Goal: Task Accomplishment & Management: Manage account settings

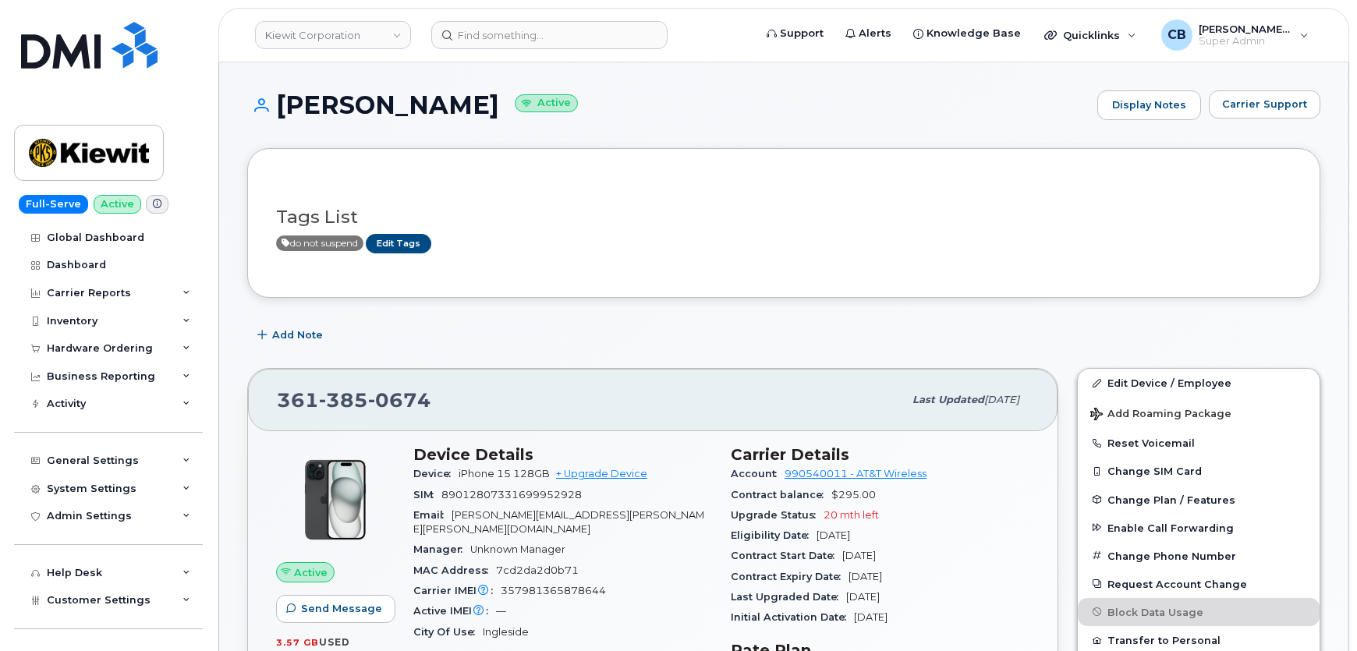
scroll to position [992, 0]
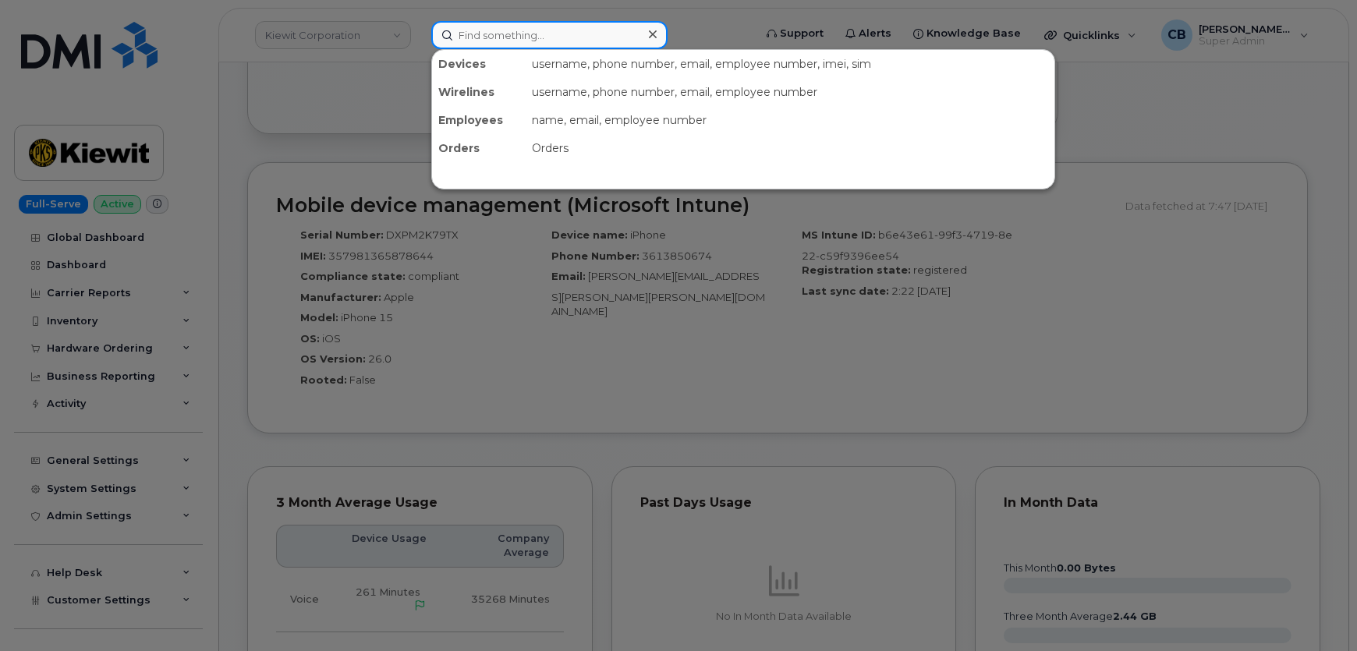
click at [483, 23] on input at bounding box center [549, 35] width 236 height 28
paste input "9017181544"
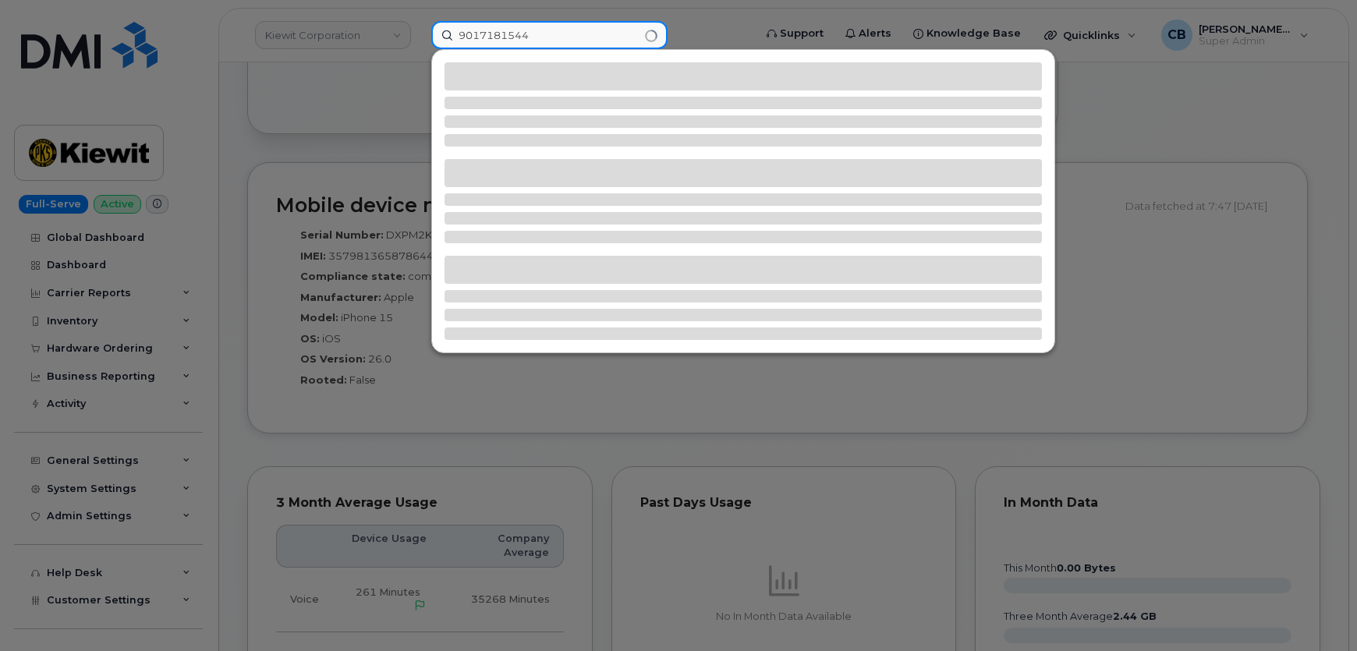
type input "9017181544"
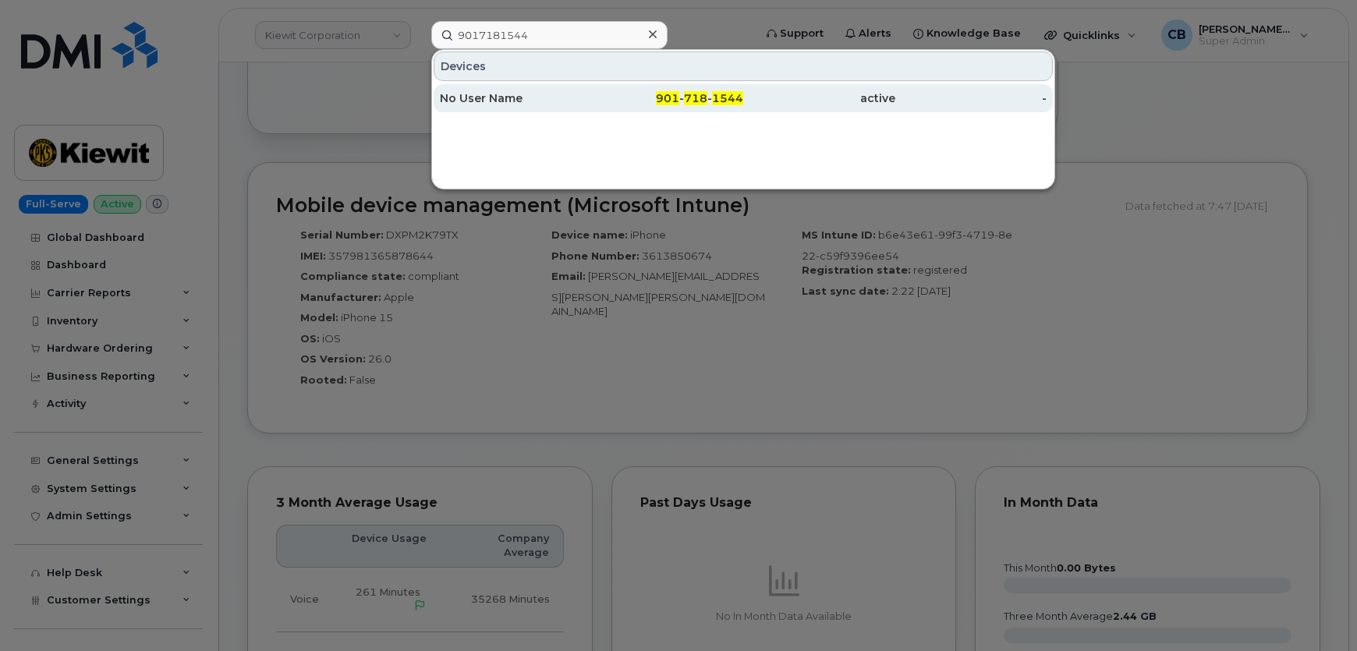
click at [515, 101] on div "No User Name" at bounding box center [516, 98] width 152 height 16
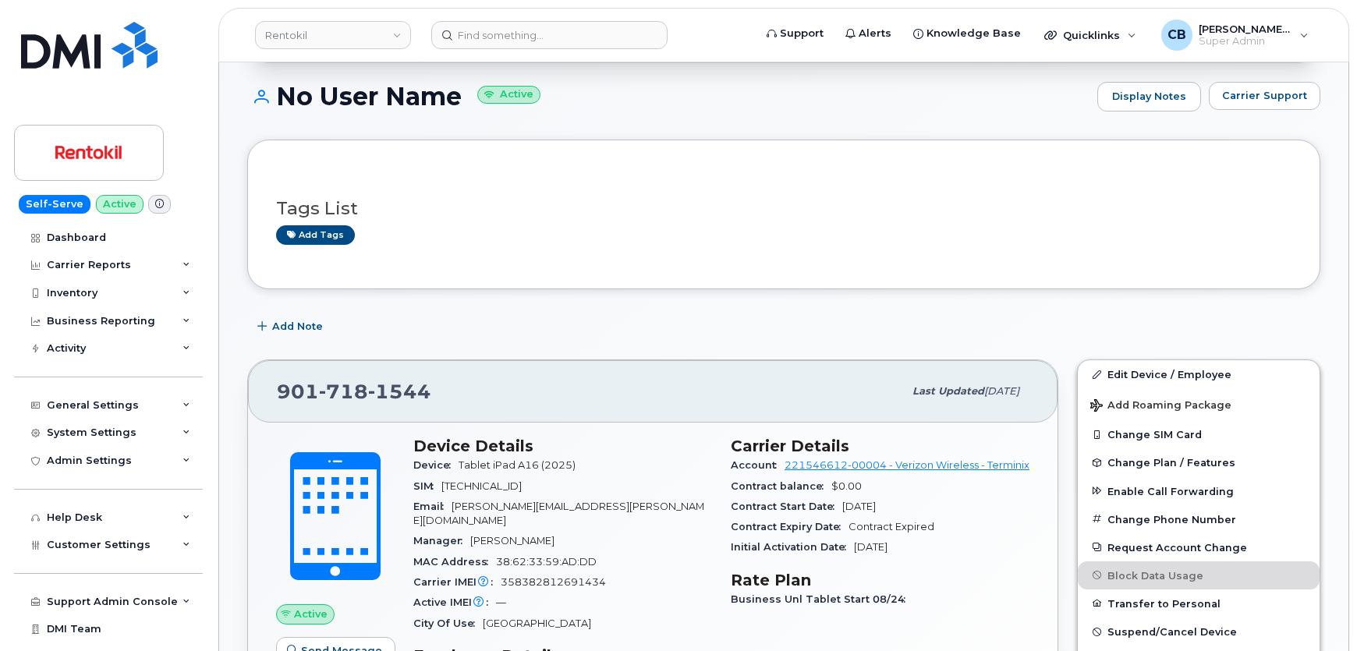
scroll to position [283, 0]
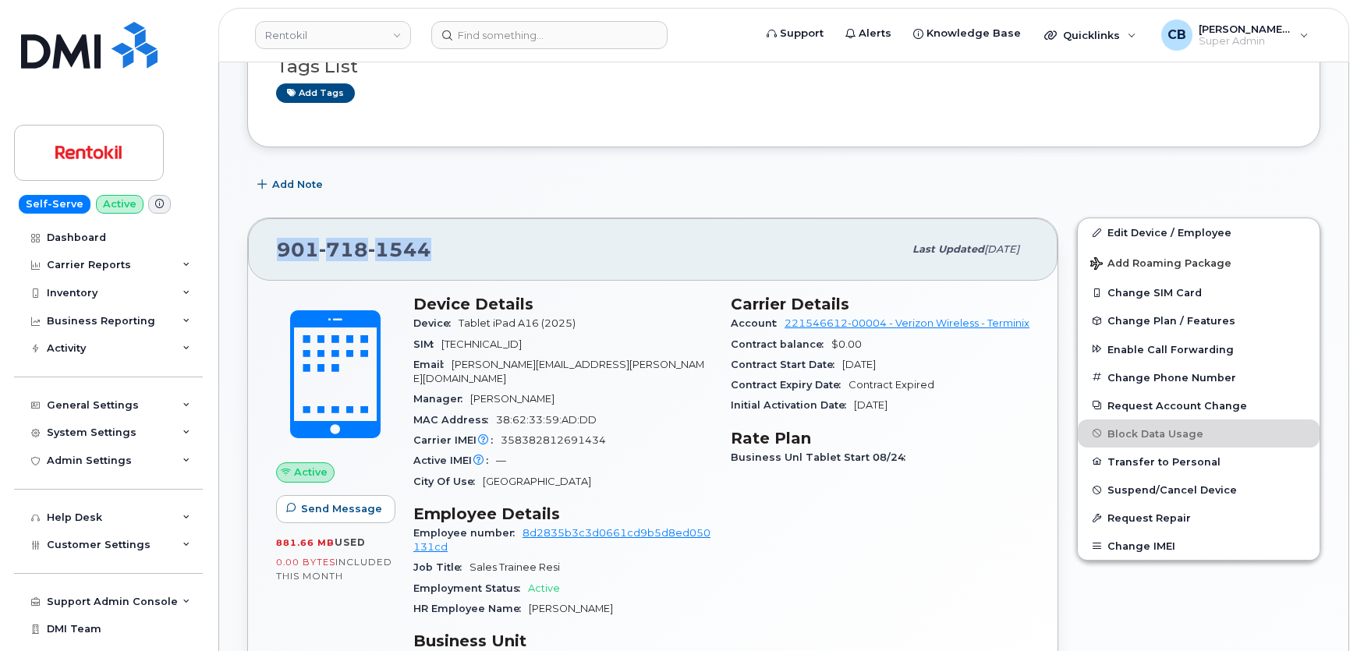
drag, startPoint x: 411, startPoint y: 250, endPoint x: 281, endPoint y: 250, distance: 130.2
click at [281, 250] on div "[PHONE_NUMBER]" at bounding box center [590, 249] width 626 height 33
copy span "901 718 1544"
drag, startPoint x: 1174, startPoint y: 228, endPoint x: 872, endPoint y: 300, distance: 310.2
click at [1173, 228] on link "Edit Device / Employee" at bounding box center [1199, 232] width 242 height 28
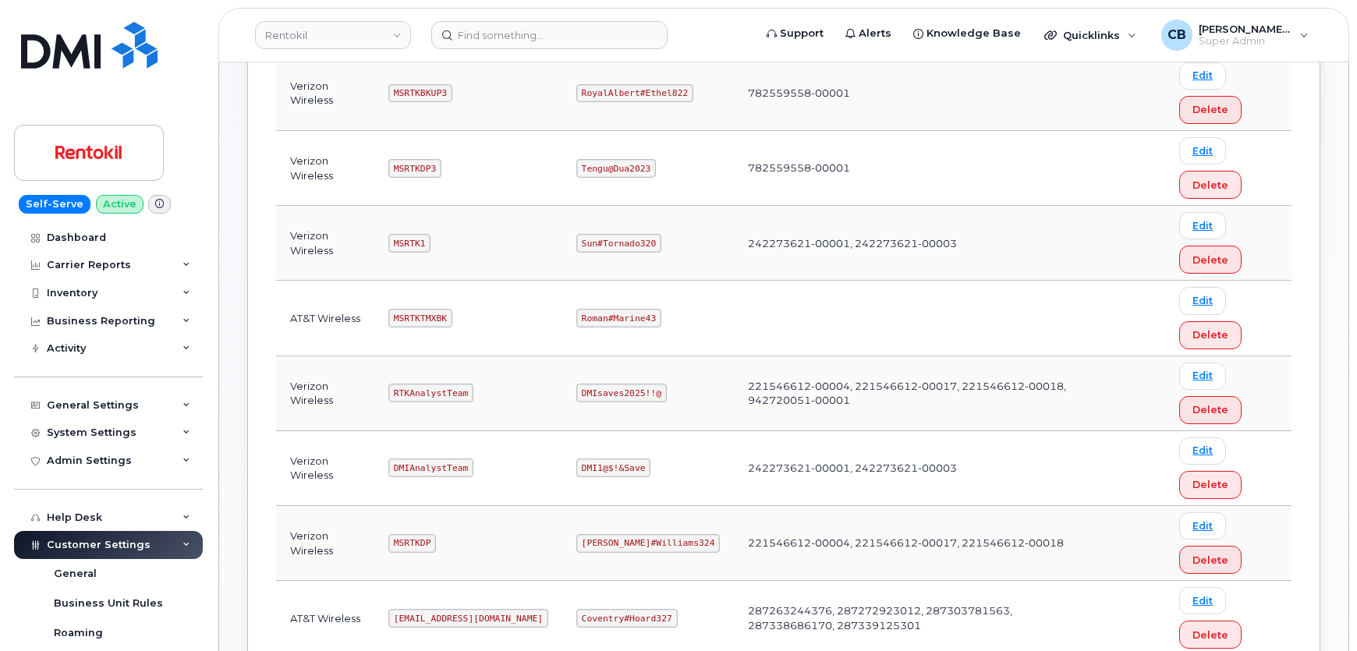
scroll to position [425, 0]
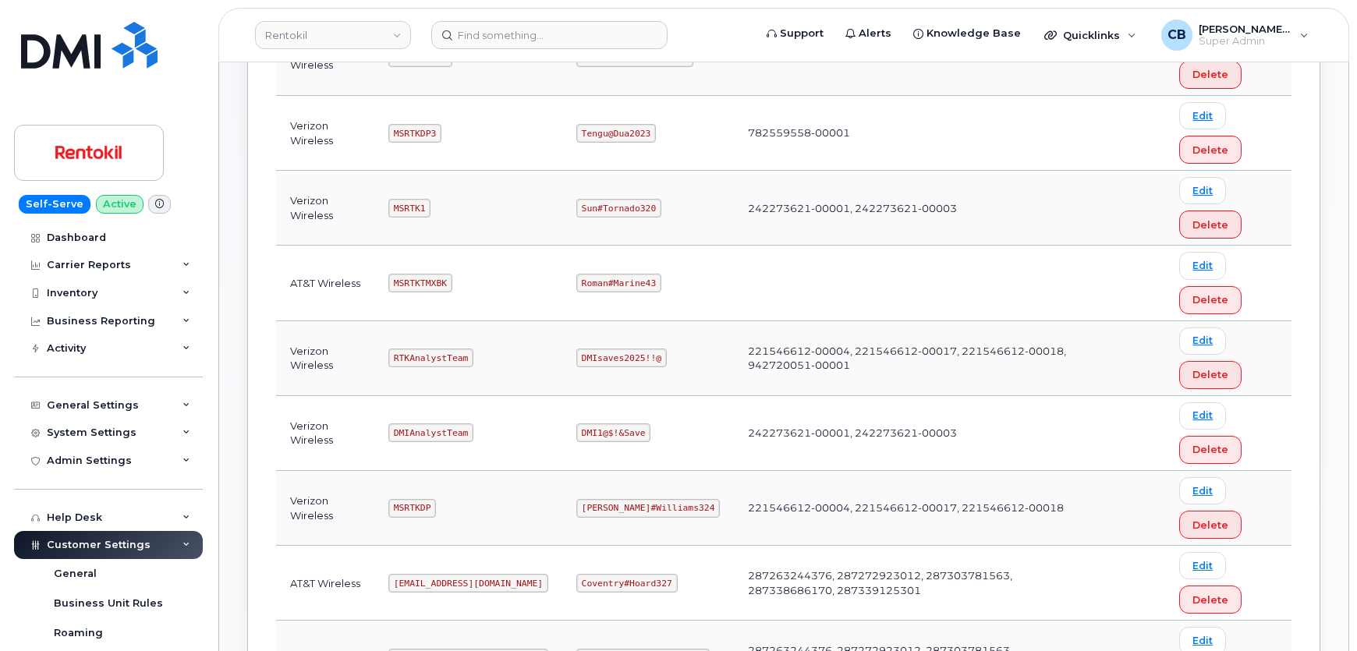
click at [421, 499] on code "MSRTKDP" at bounding box center [412, 508] width 48 height 19
click at [420, 507] on code "MSRTKDP" at bounding box center [412, 508] width 48 height 19
copy code "MSRTKDP"
drag, startPoint x: 670, startPoint y: 504, endPoint x: 583, endPoint y: 504, distance: 86.6
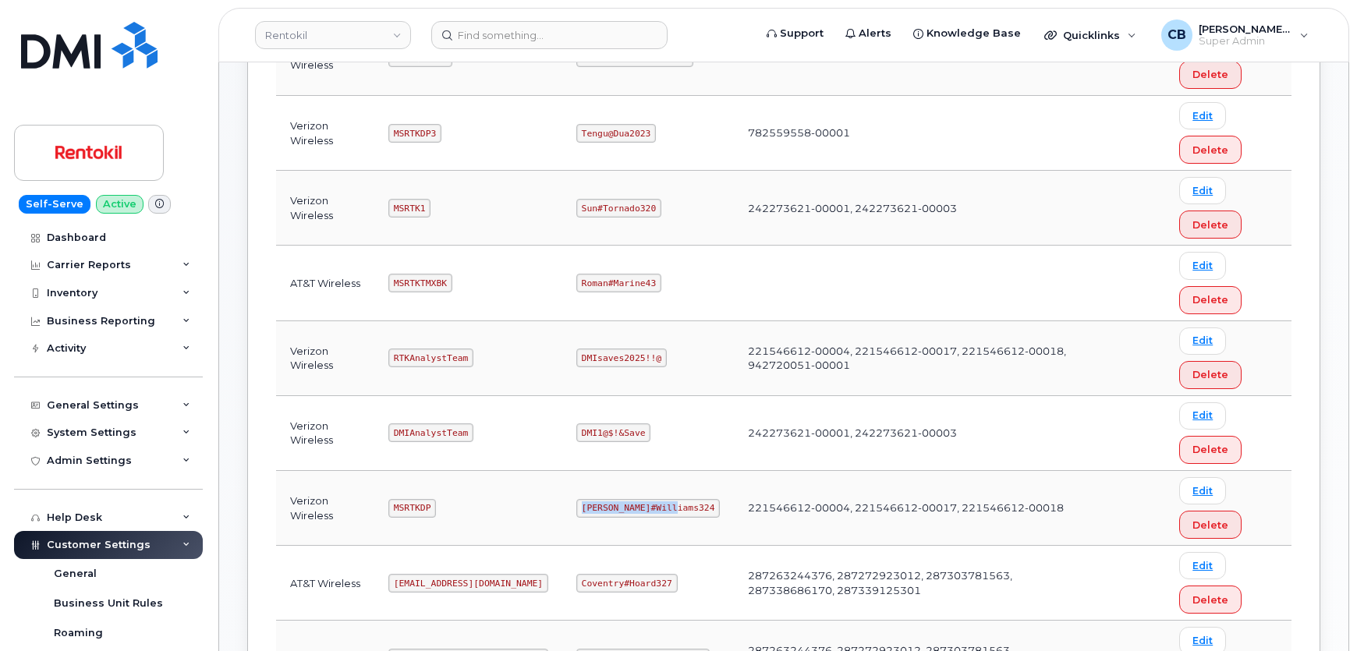
click at [583, 504] on code "[PERSON_NAME]#Williams324" at bounding box center [647, 508] width 143 height 19
copy code "[PERSON_NAME]#Williams324"
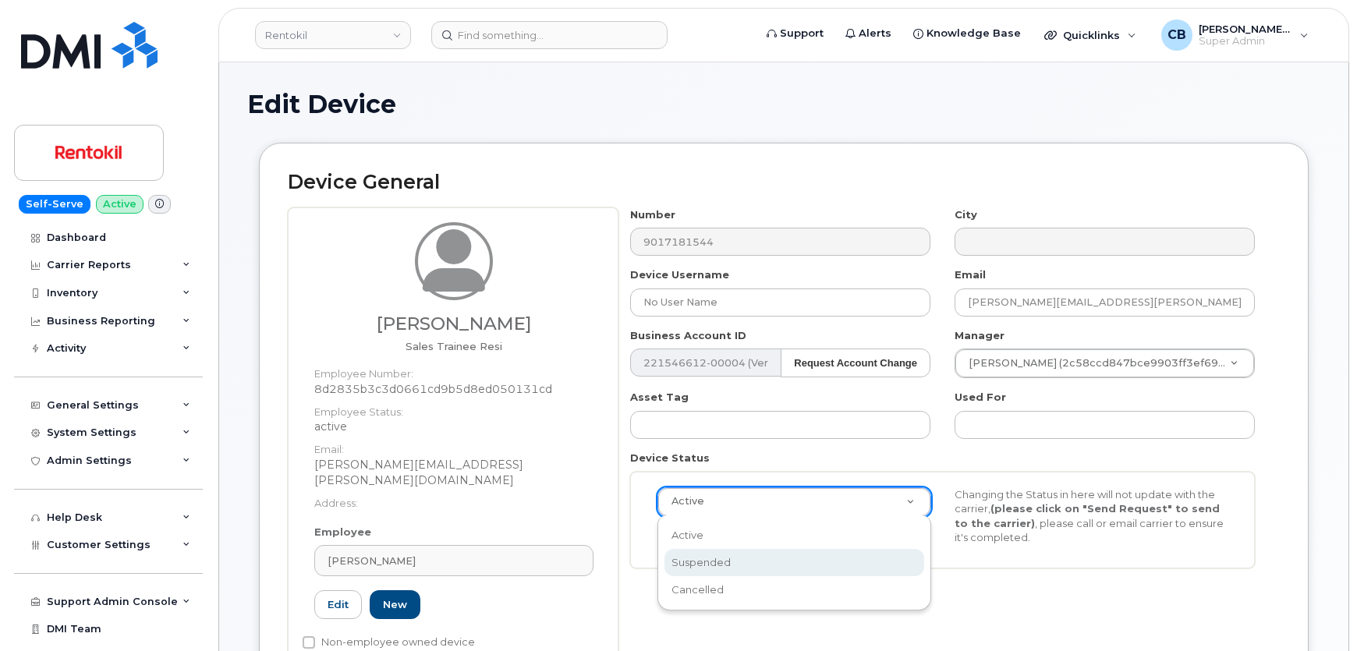
select select "suspended"
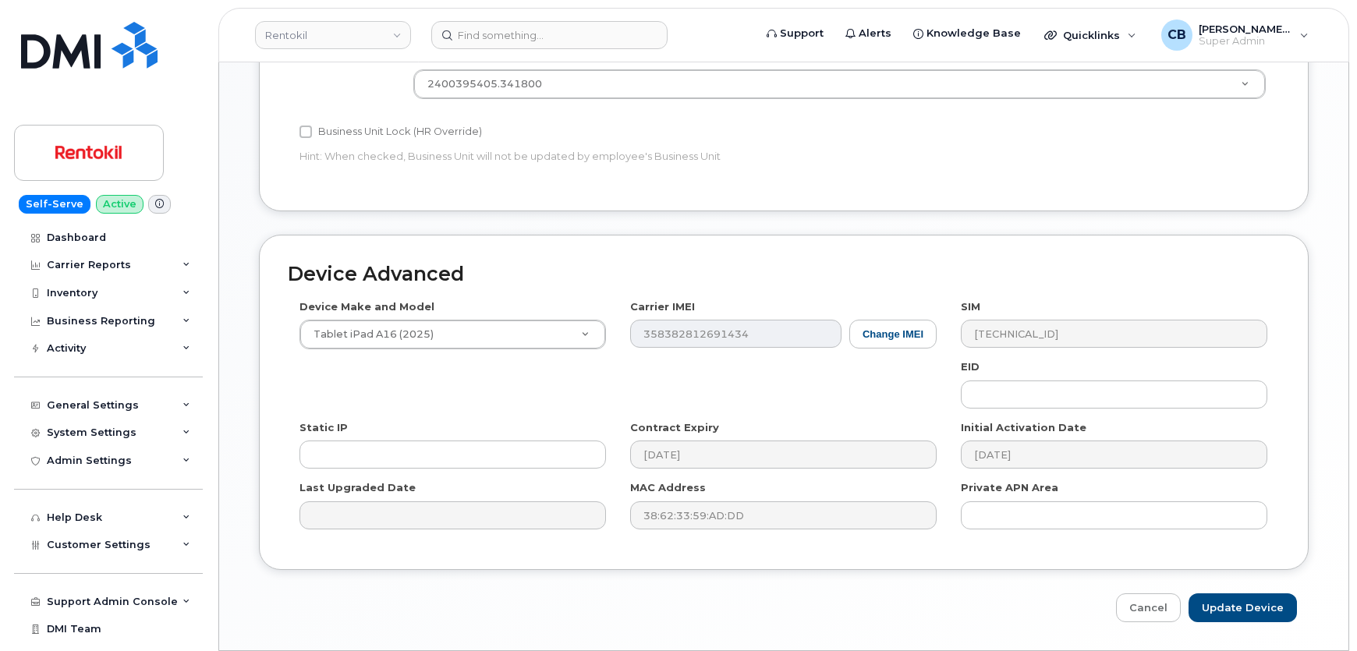
scroll to position [795, 0]
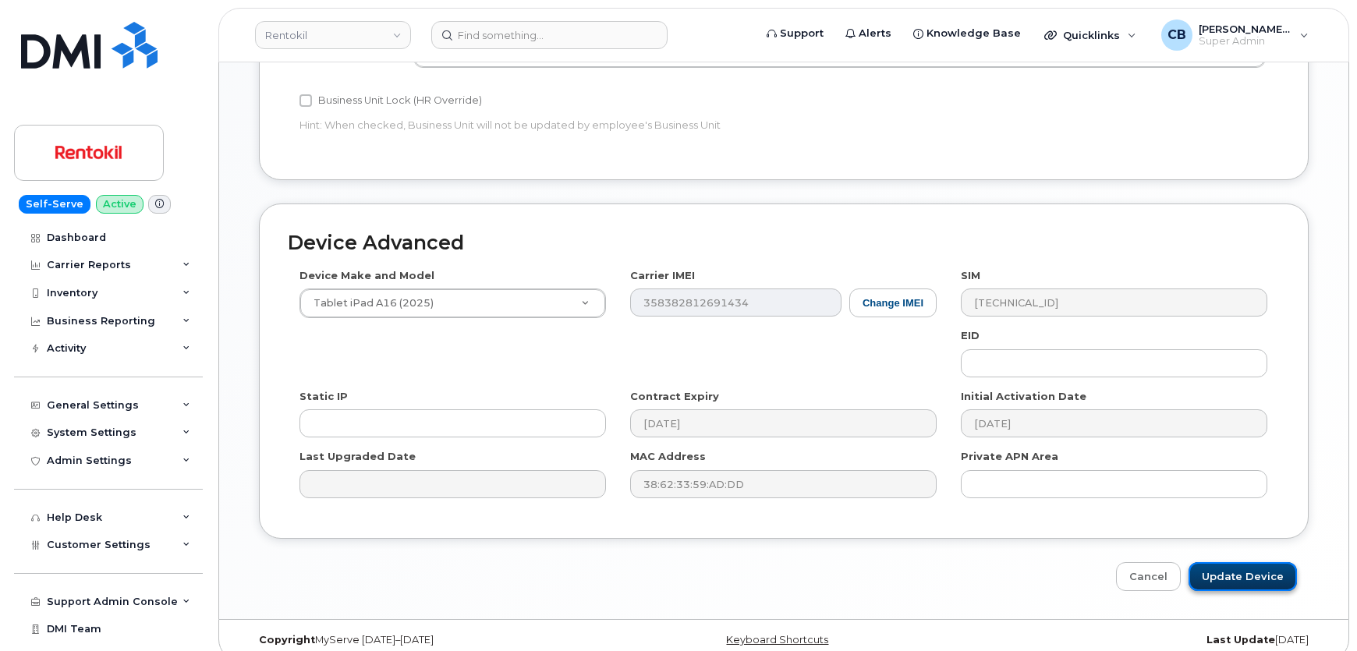
click at [1239, 562] on input "Update Device" at bounding box center [1242, 576] width 108 height 29
type input "Saving..."
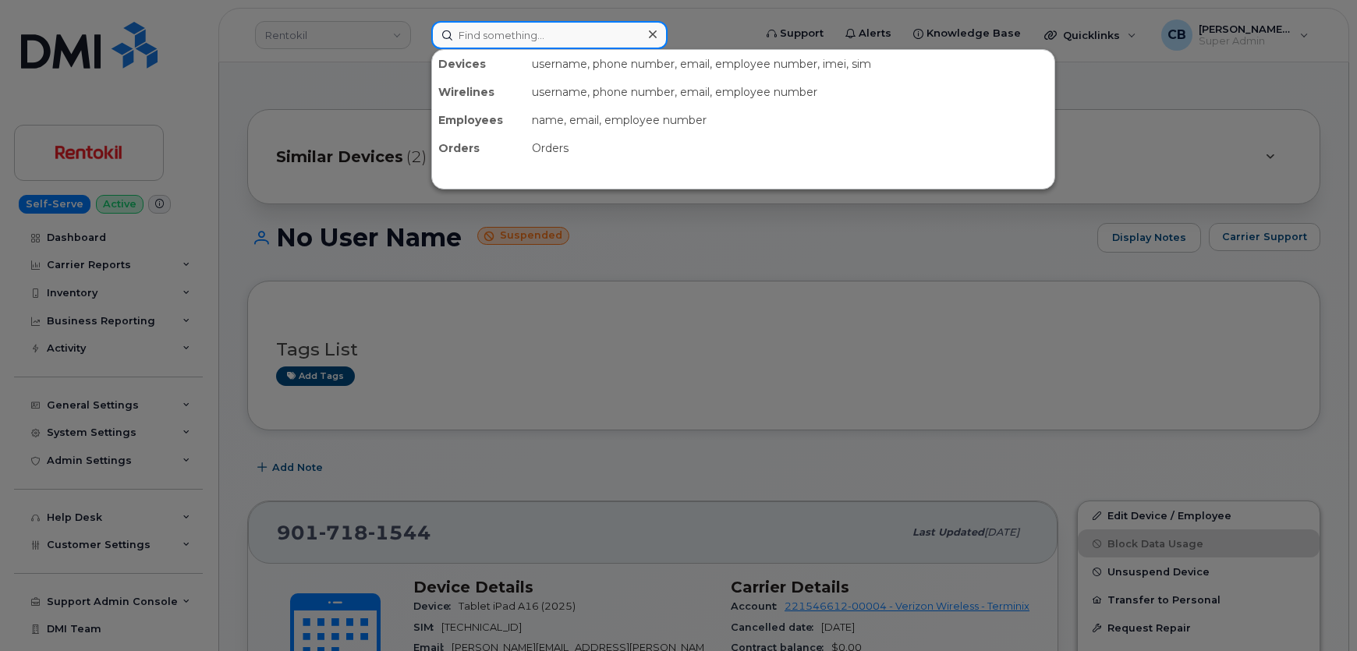
click at [513, 43] on input at bounding box center [549, 35] width 236 height 28
paste input "850.208.8927"
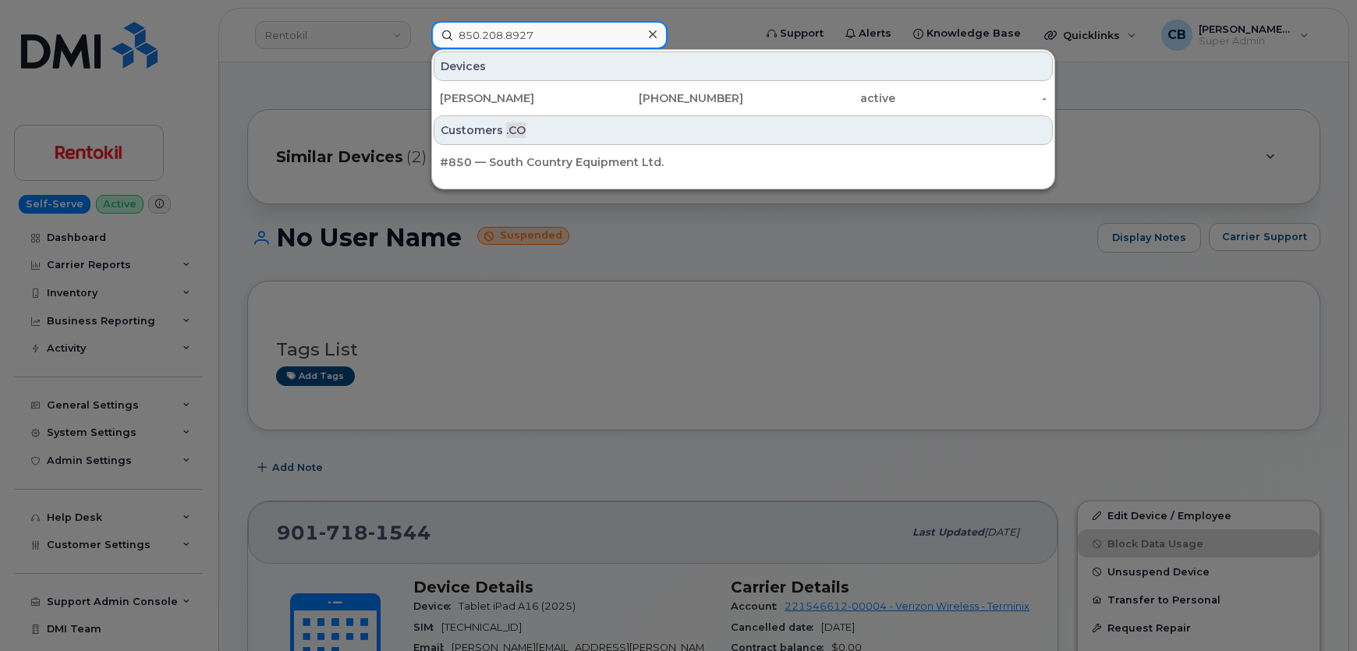
type input "850.208.8927"
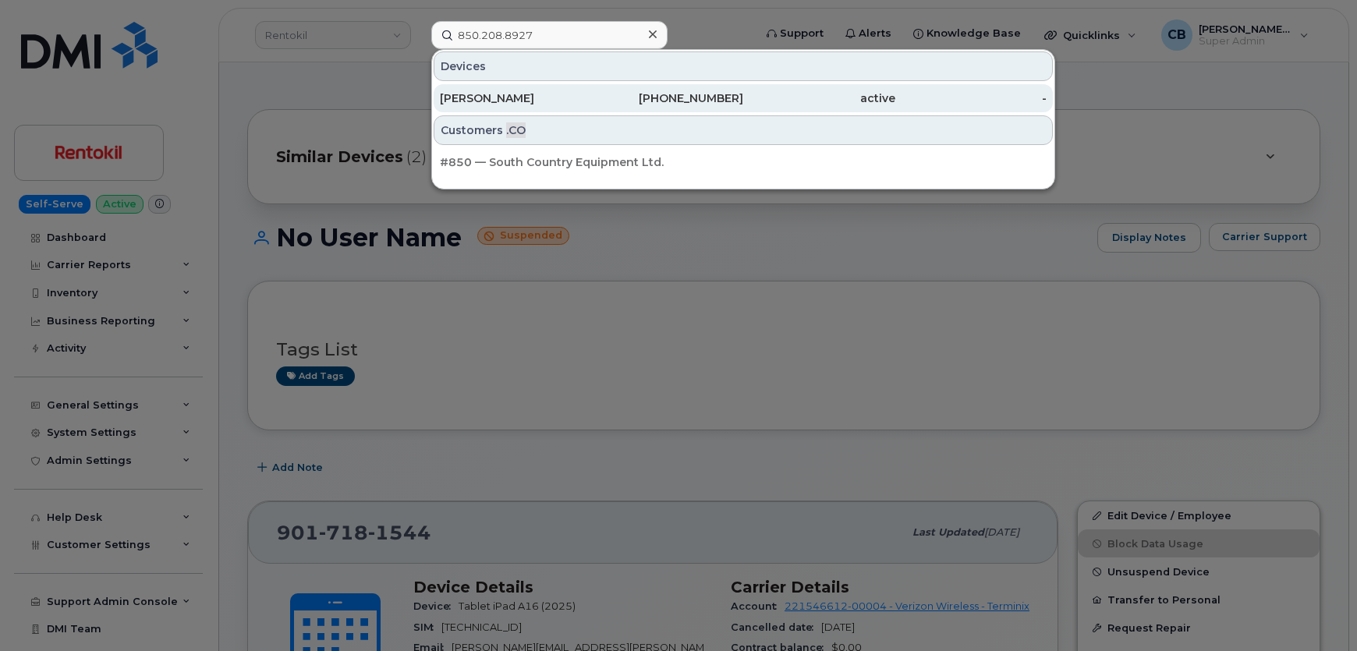
click at [490, 104] on div "AARON SCHROEDER" at bounding box center [516, 98] width 152 height 16
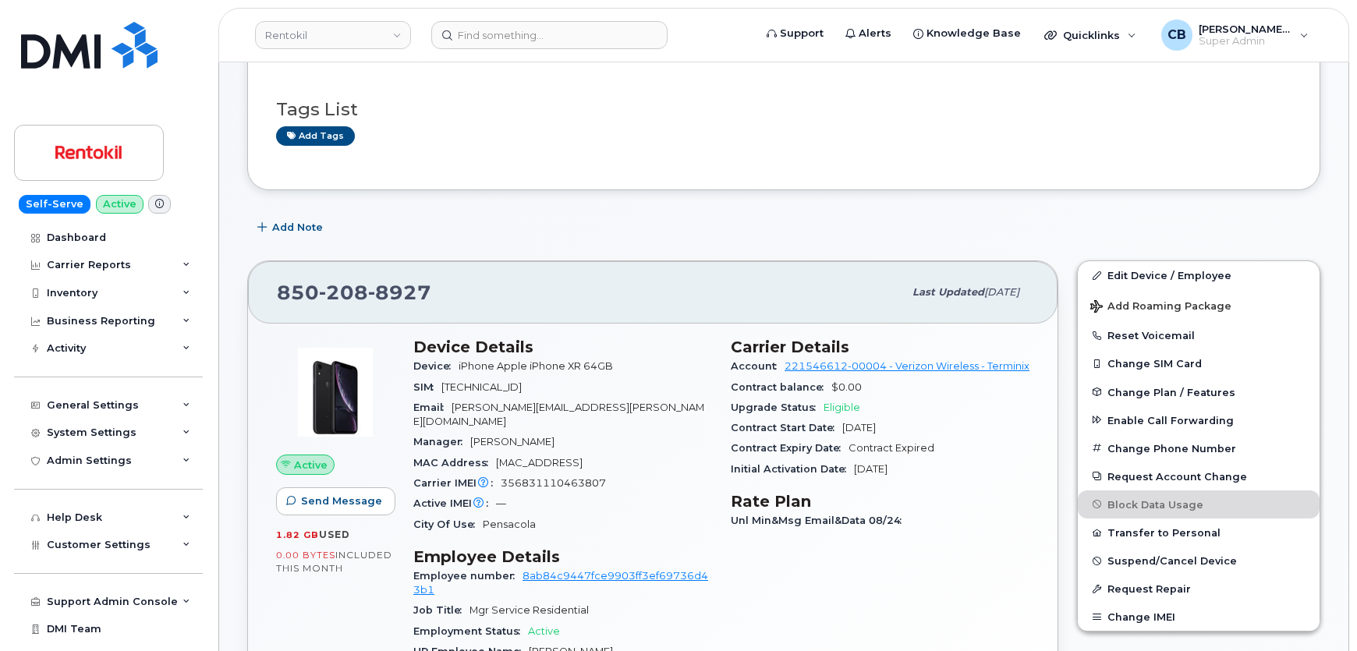
scroll to position [141, 0]
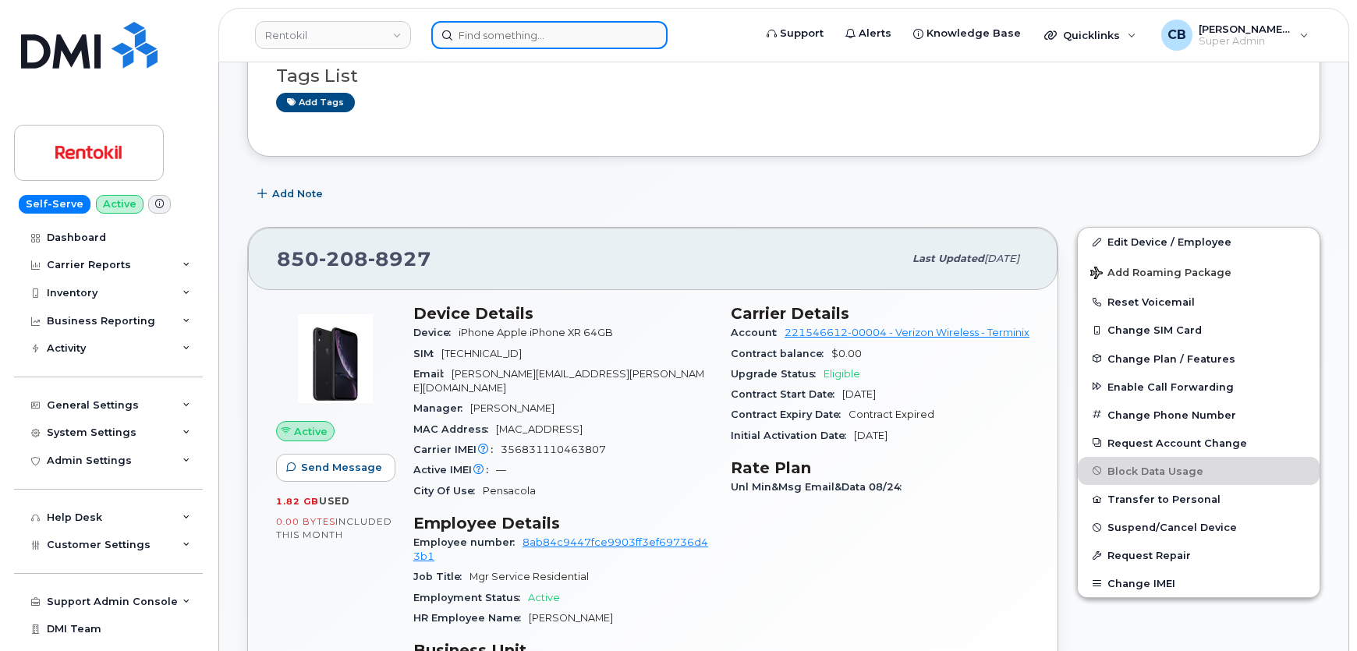
click at [474, 45] on input at bounding box center [549, 35] width 236 height 28
paste input "301089"
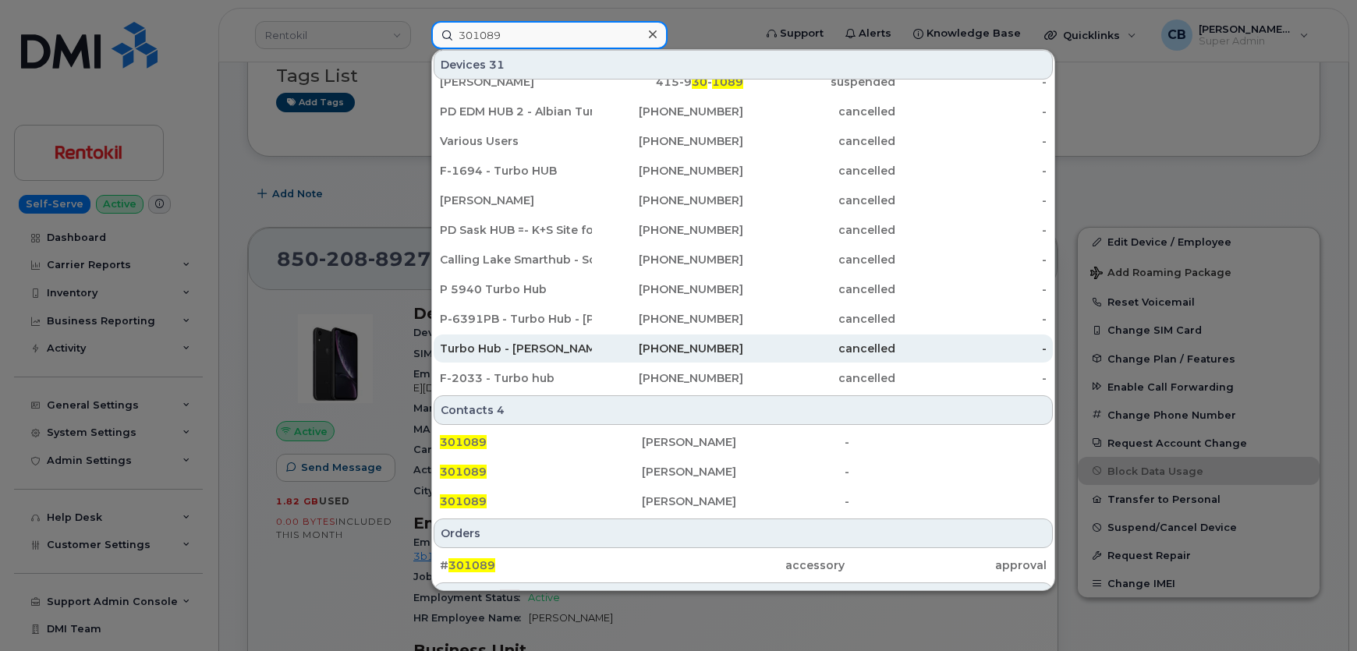
scroll to position [459, 0]
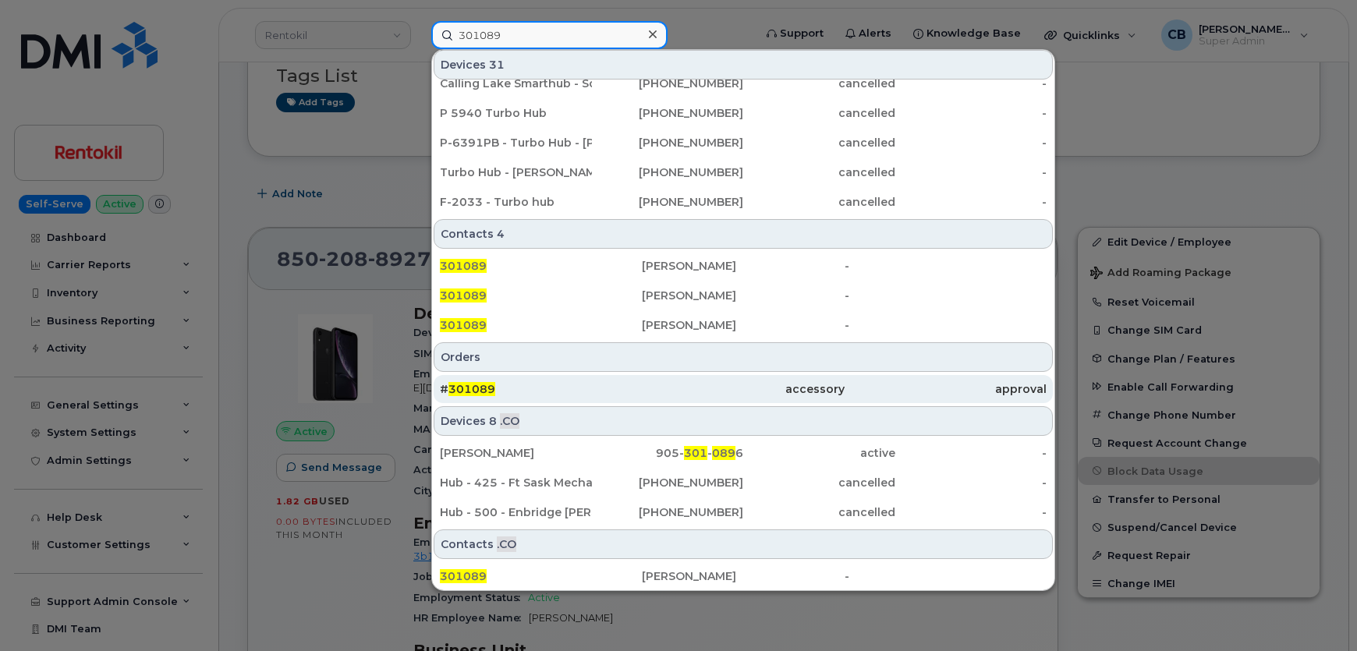
type input "301089"
click at [476, 388] on span "301089" at bounding box center [471, 389] width 47 height 14
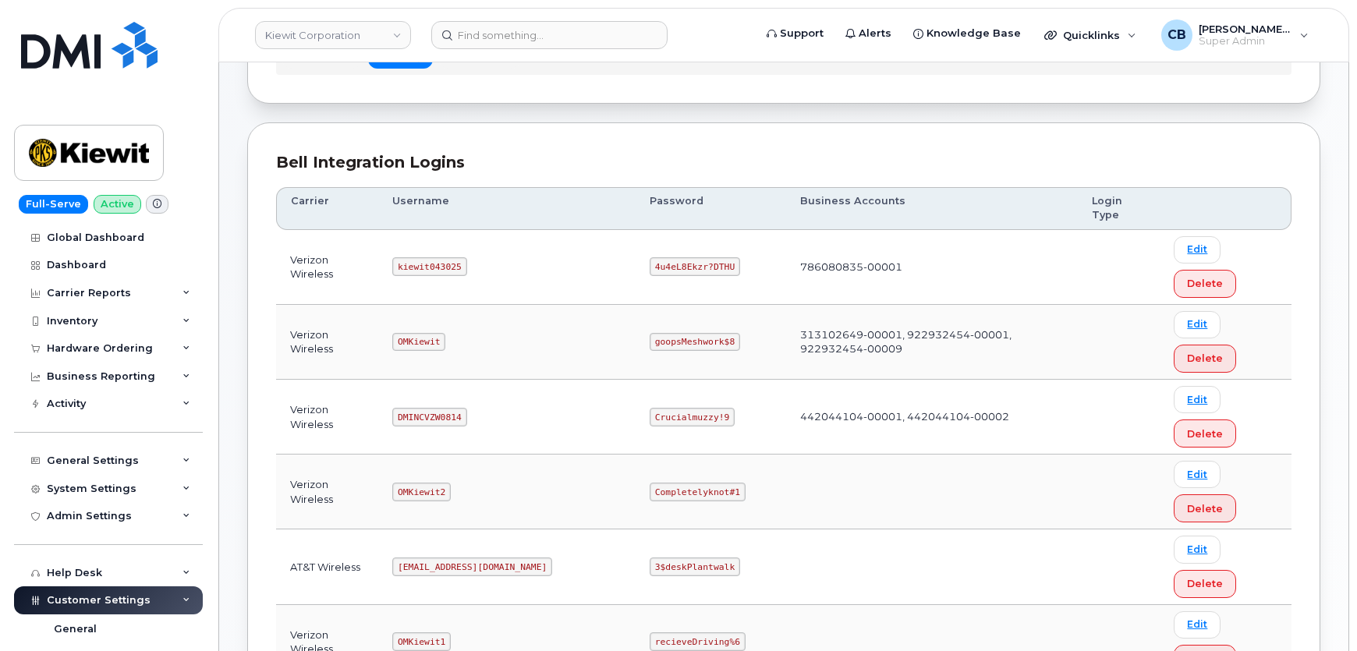
scroll to position [283, 0]
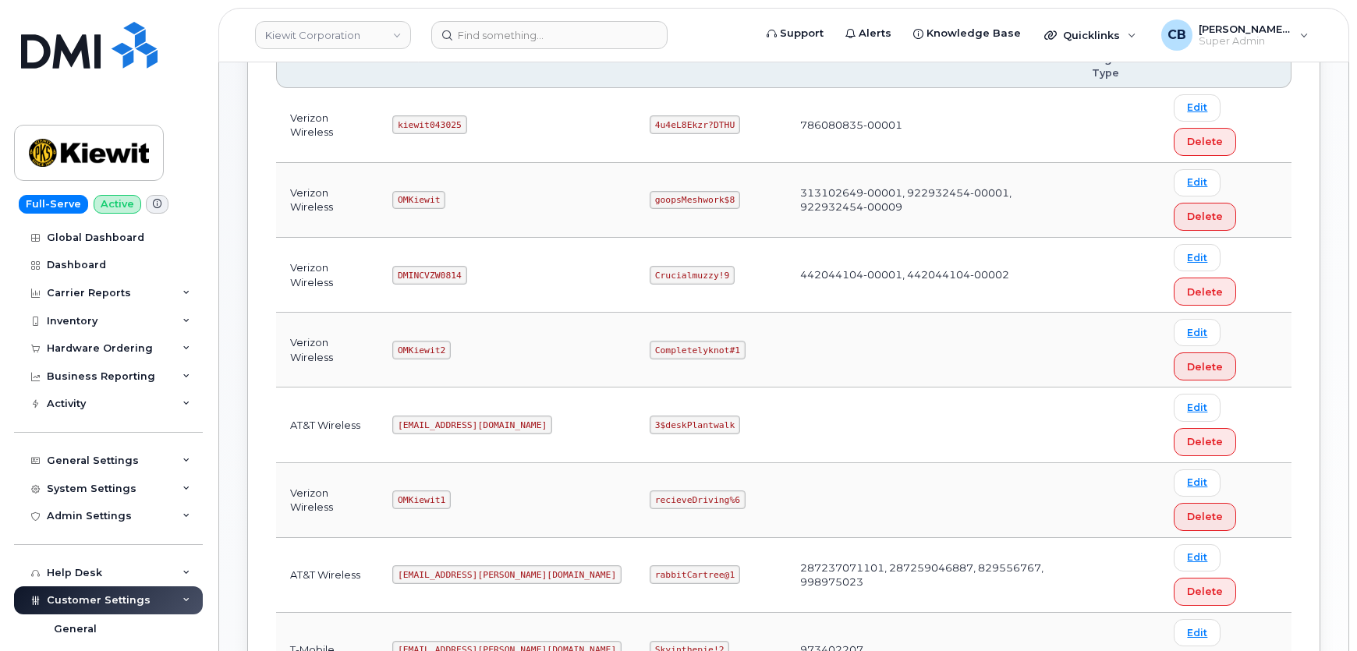
click at [427, 115] on code "kiewit043025" at bounding box center [429, 124] width 74 height 19
copy code "kiewit043025"
click at [650, 115] on code "4u4eL8Ekzr?DTHU" at bounding box center [695, 124] width 90 height 19
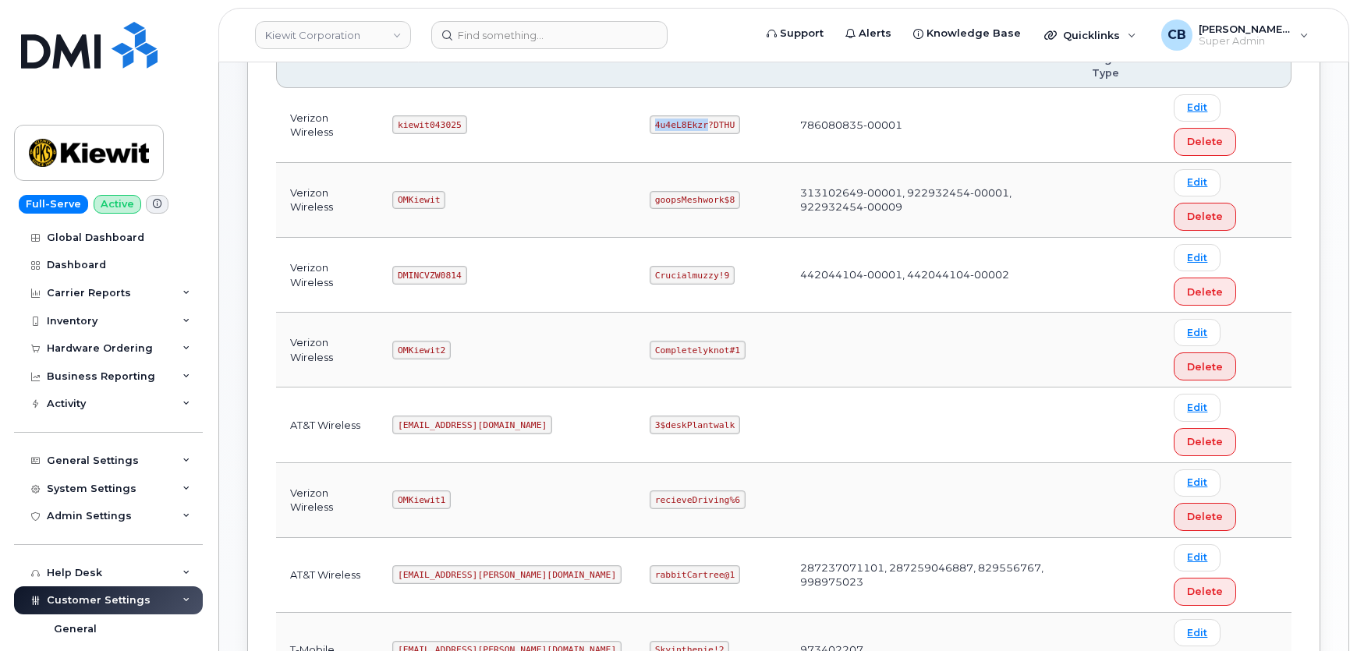
click at [650, 115] on code "4u4eL8Ekzr?DTHU" at bounding box center [695, 124] width 90 height 19
drag, startPoint x: 836, startPoint y: 93, endPoint x: 732, endPoint y: 93, distance: 103.7
click at [786, 93] on td "786080835-00001" at bounding box center [932, 125] width 292 height 75
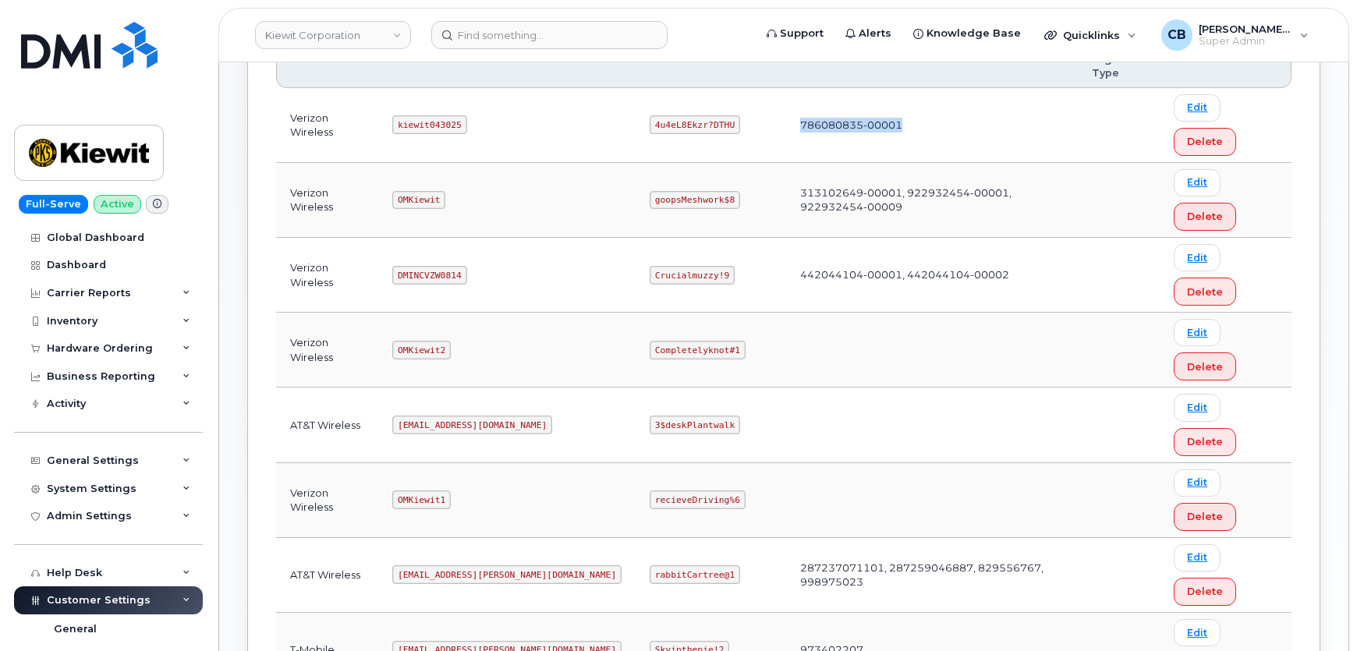
copy td "786080835-00001"
